Goal: Check status: Check status

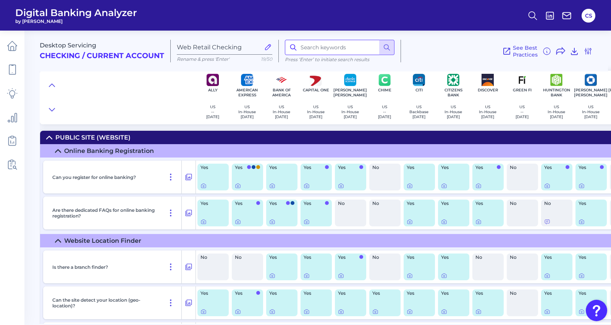
click at [341, 45] on input at bounding box center [340, 47] width 110 height 15
type input "statement"
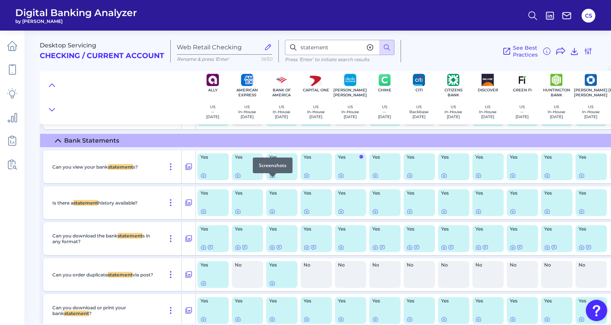
click at [273, 178] on icon at bounding box center [272, 175] width 6 height 6
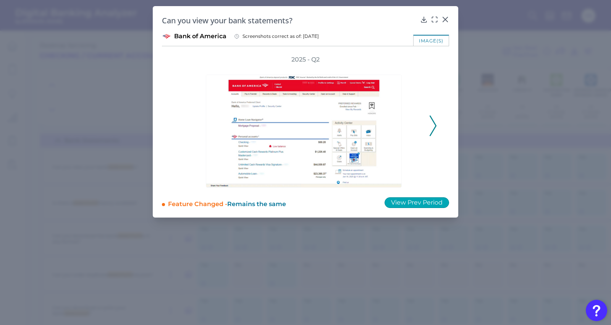
click at [396, 201] on button "View Prev Period" at bounding box center [417, 202] width 65 height 11
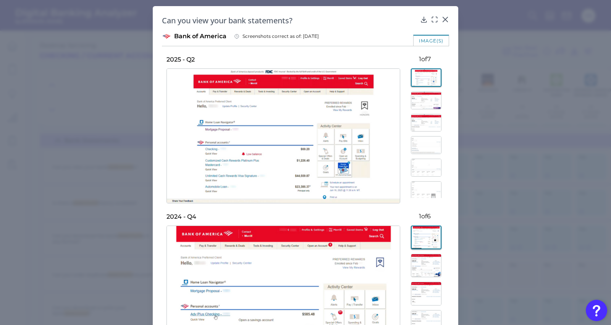
click at [411, 159] on img at bounding box center [426, 167] width 31 height 18
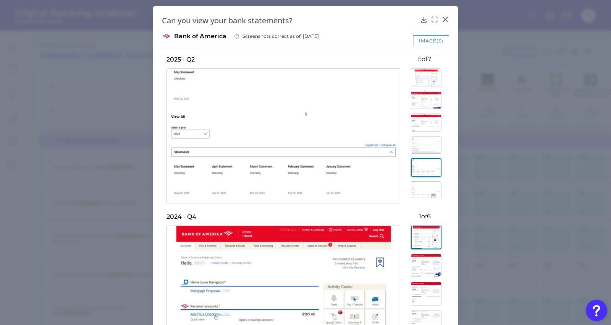
click at [424, 186] on img at bounding box center [426, 190] width 31 height 18
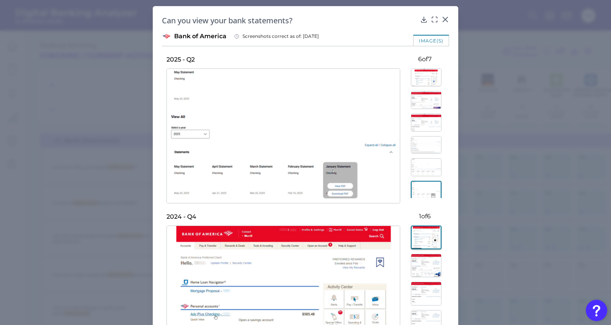
click at [423, 170] on img at bounding box center [426, 167] width 31 height 18
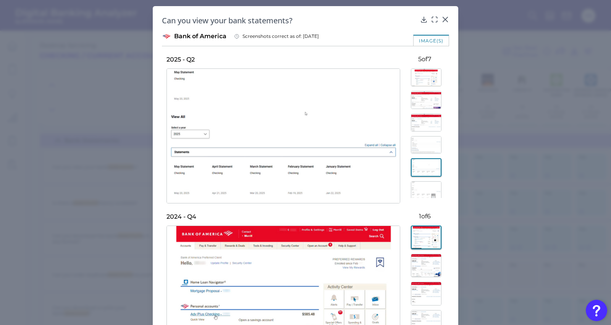
click at [426, 186] on img at bounding box center [426, 190] width 31 height 18
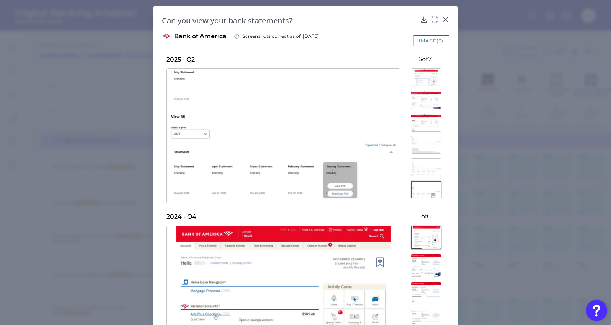
click at [425, 177] on div at bounding box center [424, 131] width 49 height 134
click at [425, 172] on img at bounding box center [426, 167] width 31 height 18
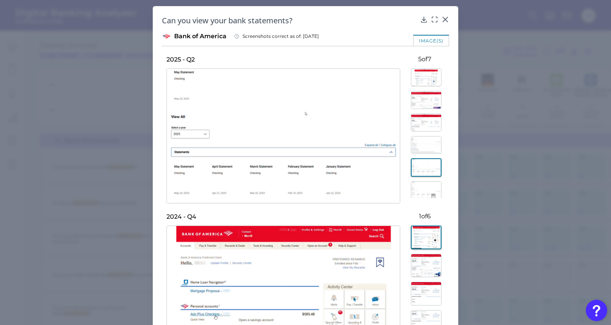
click at [421, 195] on img at bounding box center [426, 190] width 31 height 18
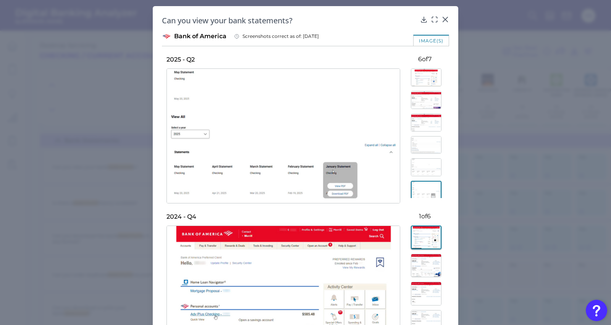
click at [422, 147] on img at bounding box center [426, 145] width 31 height 18
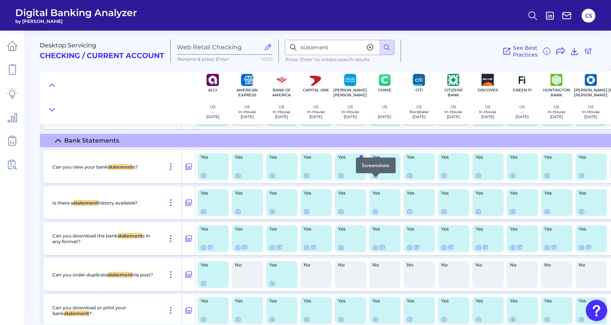
click at [375, 178] on icon at bounding box center [375, 175] width 6 height 6
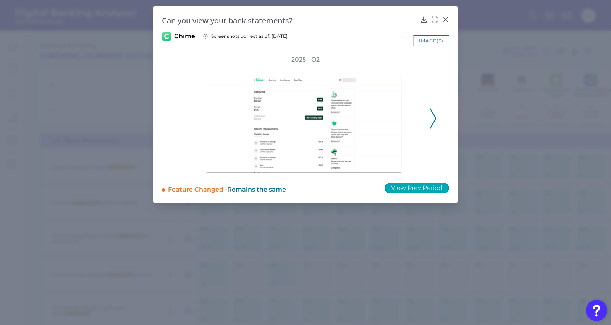
click at [430, 159] on div "2025 - Q2" at bounding box center [305, 114] width 263 height 118
click at [441, 120] on div "2025 - Q2" at bounding box center [305, 114] width 287 height 118
click at [435, 119] on polyline at bounding box center [433, 117] width 6 height 19
click at [430, 120] on icon at bounding box center [433, 118] width 7 height 21
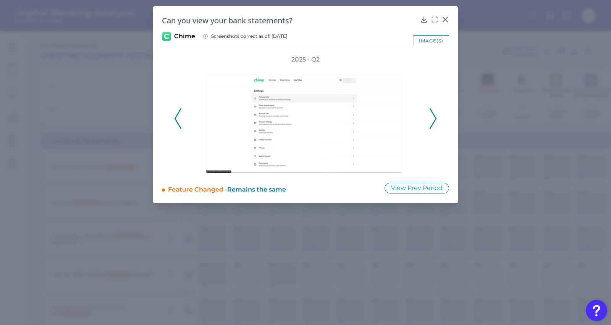
click at [430, 120] on icon at bounding box center [433, 118] width 7 height 21
click at [437, 114] on button at bounding box center [433, 118] width 8 height 21
click at [424, 125] on div at bounding box center [305, 118] width 244 height 109
click at [432, 126] on polyline at bounding box center [433, 117] width 6 height 19
click at [429, 118] on div "2025 - Q2" at bounding box center [305, 114] width 263 height 118
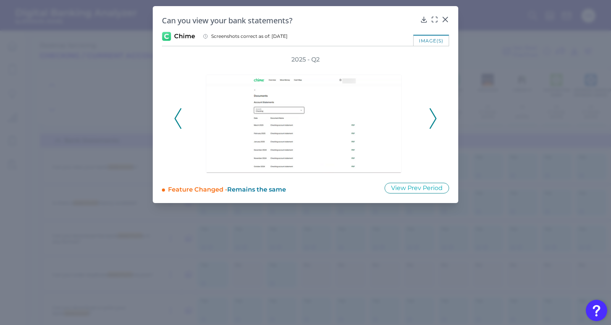
click at [430, 119] on icon at bounding box center [433, 118] width 7 height 21
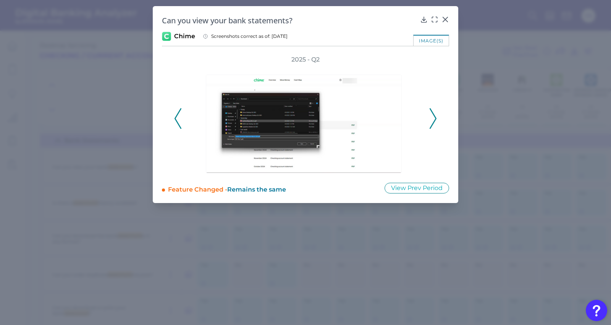
click at [180, 123] on icon at bounding box center [178, 118] width 7 height 21
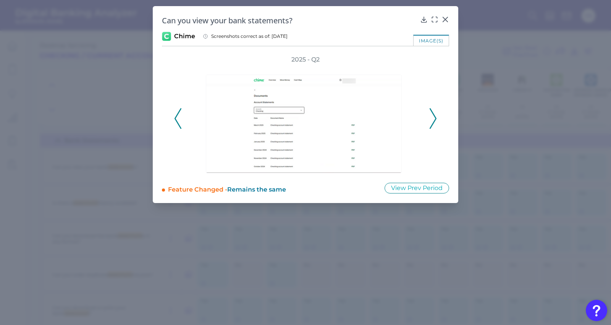
click at [180, 123] on icon at bounding box center [178, 118] width 7 height 21
click at [421, 187] on button "View Prev Period" at bounding box center [417, 188] width 65 height 11
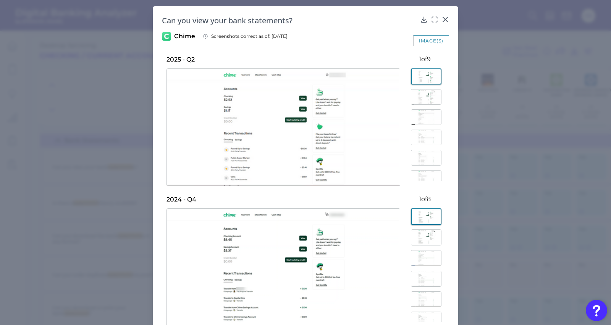
click at [419, 109] on img at bounding box center [426, 117] width 31 height 16
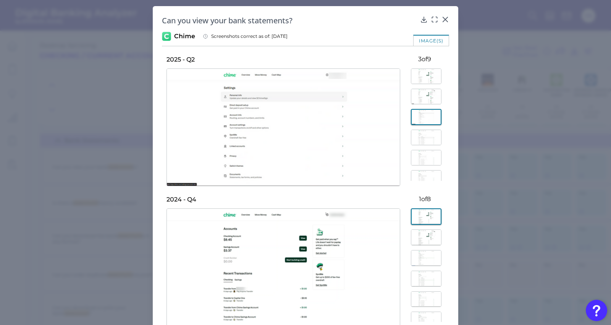
drag, startPoint x: 429, startPoint y: 133, endPoint x: 427, endPoint y: 156, distance: 23.4
click at [429, 133] on img at bounding box center [426, 137] width 31 height 16
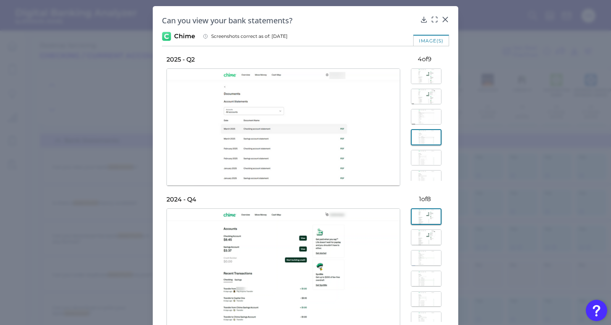
click at [425, 167] on div at bounding box center [424, 122] width 49 height 117
click at [425, 160] on img at bounding box center [426, 158] width 31 height 16
click at [425, 180] on div at bounding box center [424, 125] width 49 height 122
click at [426, 170] on img at bounding box center [426, 178] width 31 height 16
click at [422, 82] on img at bounding box center [426, 76] width 31 height 16
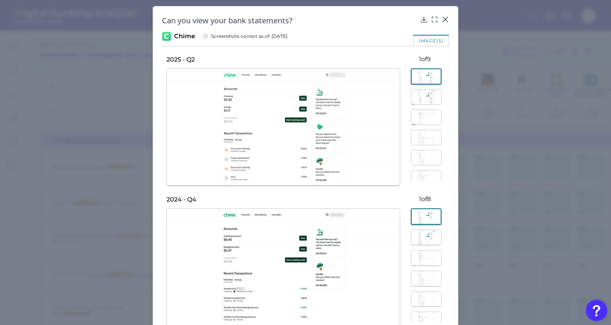
click at [423, 92] on img at bounding box center [426, 97] width 31 height 16
click at [423, 112] on img at bounding box center [426, 117] width 31 height 16
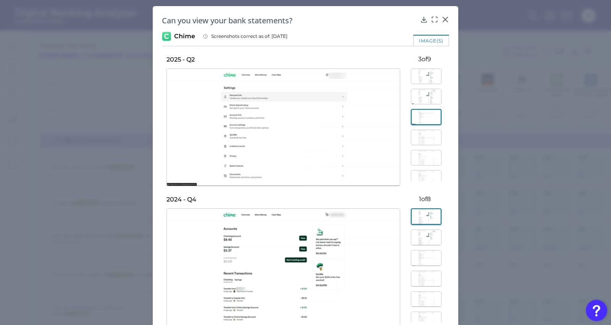
click at [426, 129] on img at bounding box center [426, 137] width 31 height 16
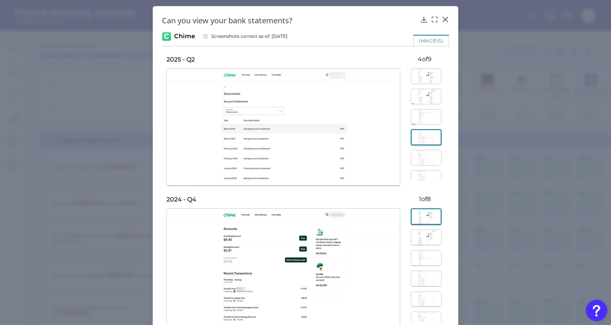
click at [426, 165] on img at bounding box center [426, 158] width 31 height 16
click at [425, 173] on img at bounding box center [426, 178] width 31 height 16
click at [422, 146] on img at bounding box center [426, 153] width 31 height 16
